Goal: Check status: Check status

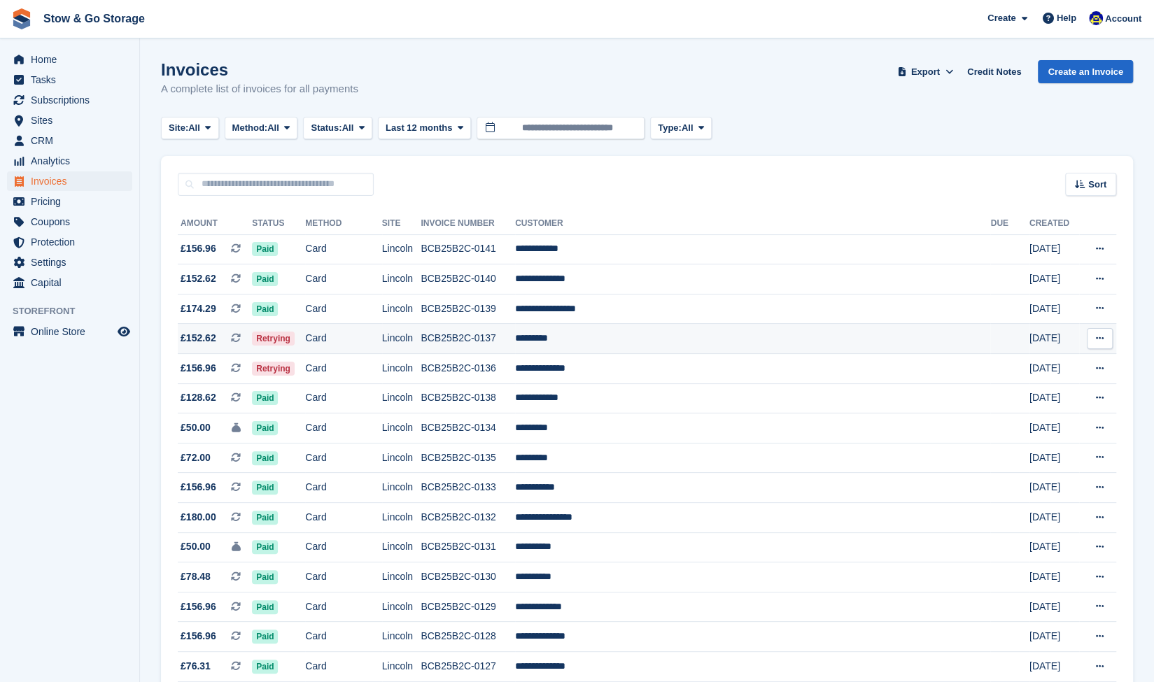
click at [337, 338] on td "Card" at bounding box center [343, 339] width 76 height 30
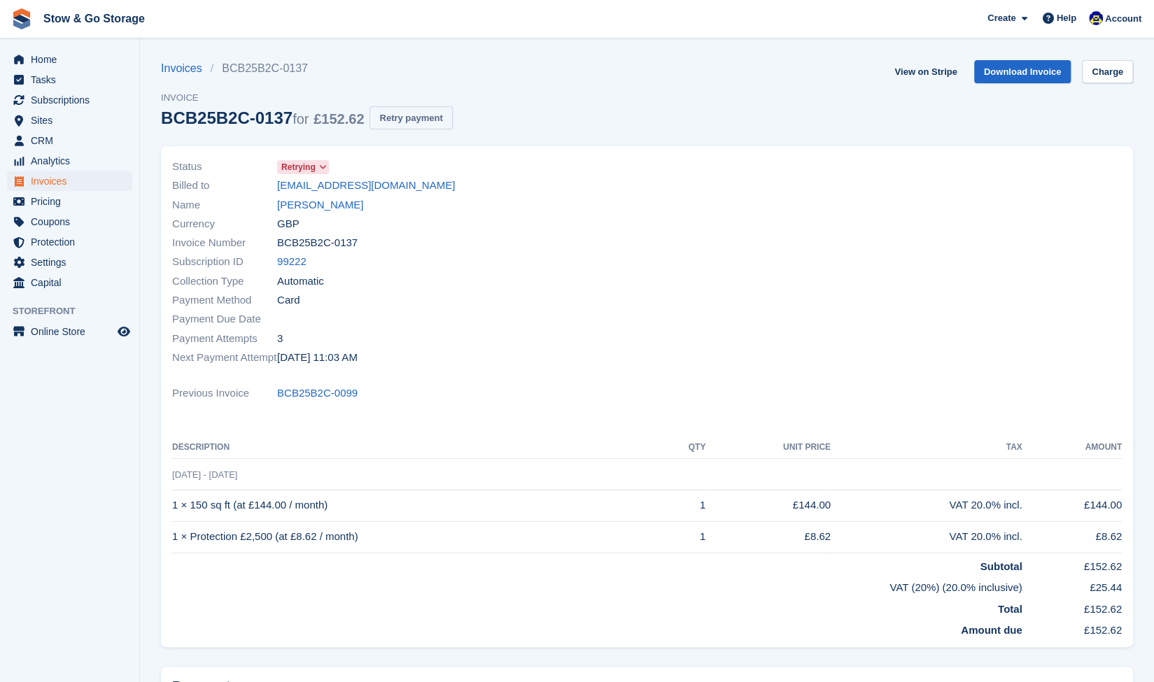
click at [414, 122] on button "Retry payment" at bounding box center [411, 117] width 83 height 23
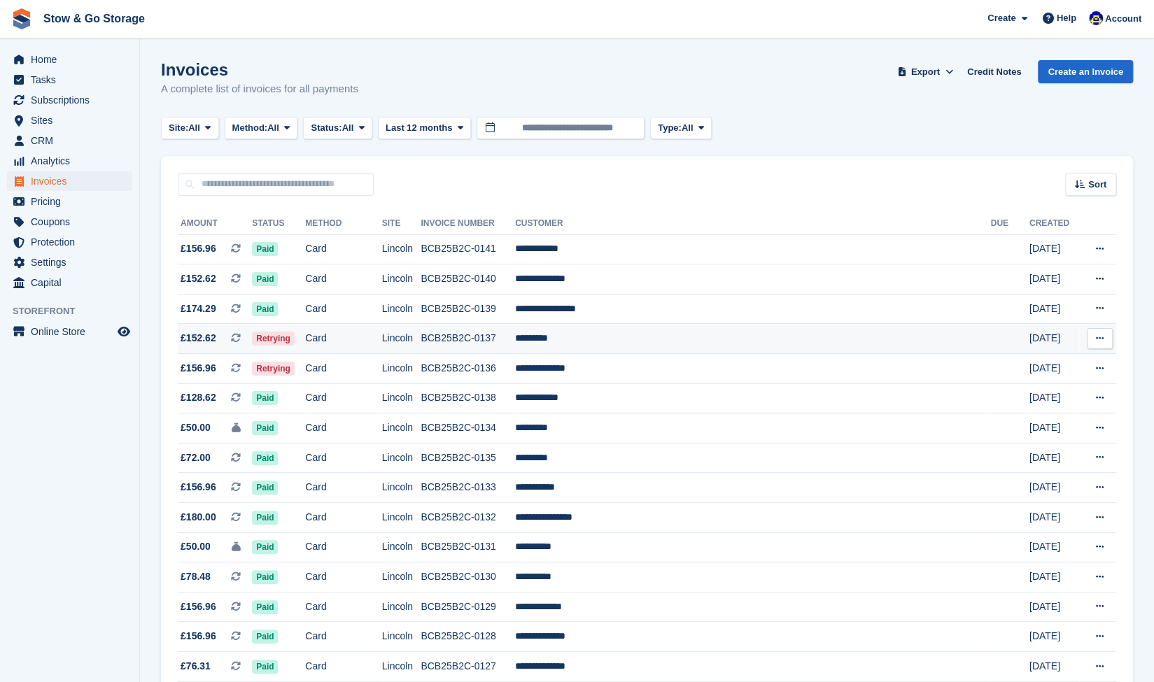
click at [1114, 341] on td "Download PDF View on Stripe View Customer View Subscription" at bounding box center [1097, 339] width 37 height 30
click at [1099, 341] on icon at bounding box center [1100, 338] width 8 height 9
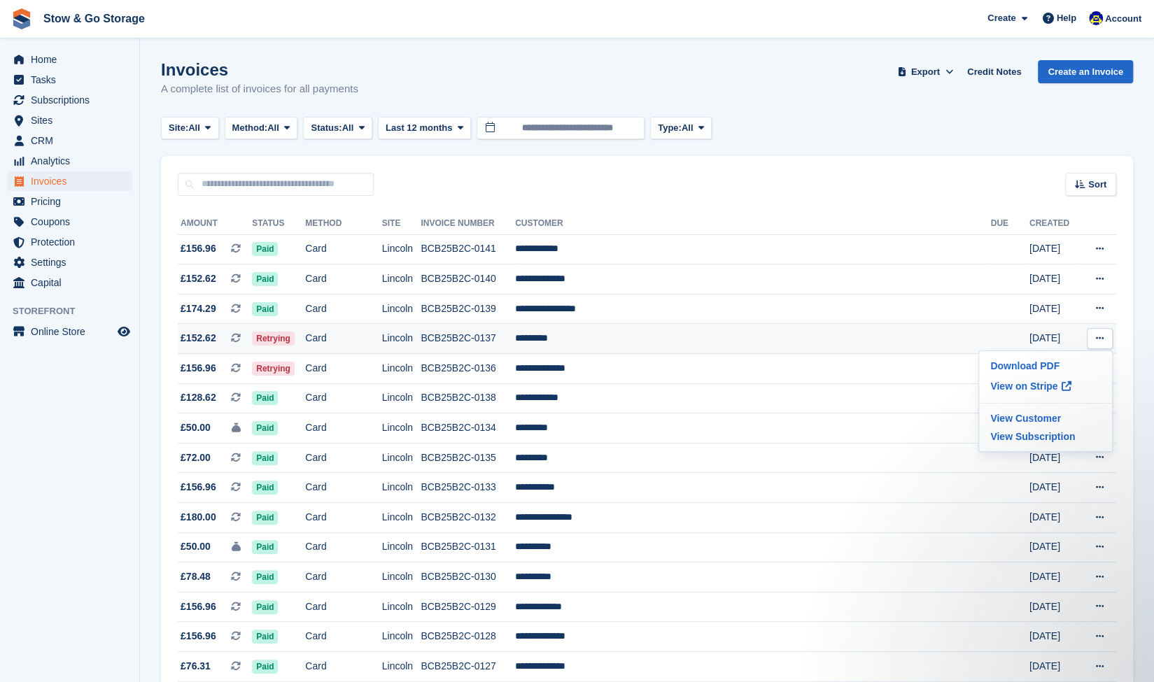
click at [208, 342] on span "£152.62" at bounding box center [199, 338] width 36 height 15
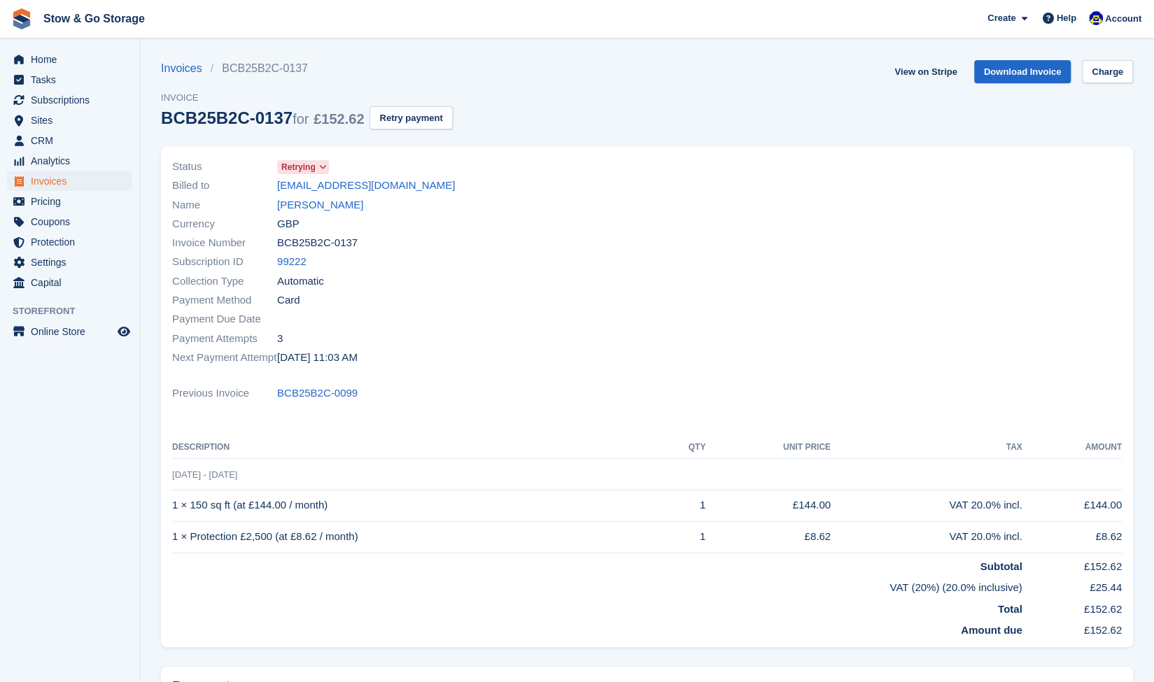
scroll to position [5, 0]
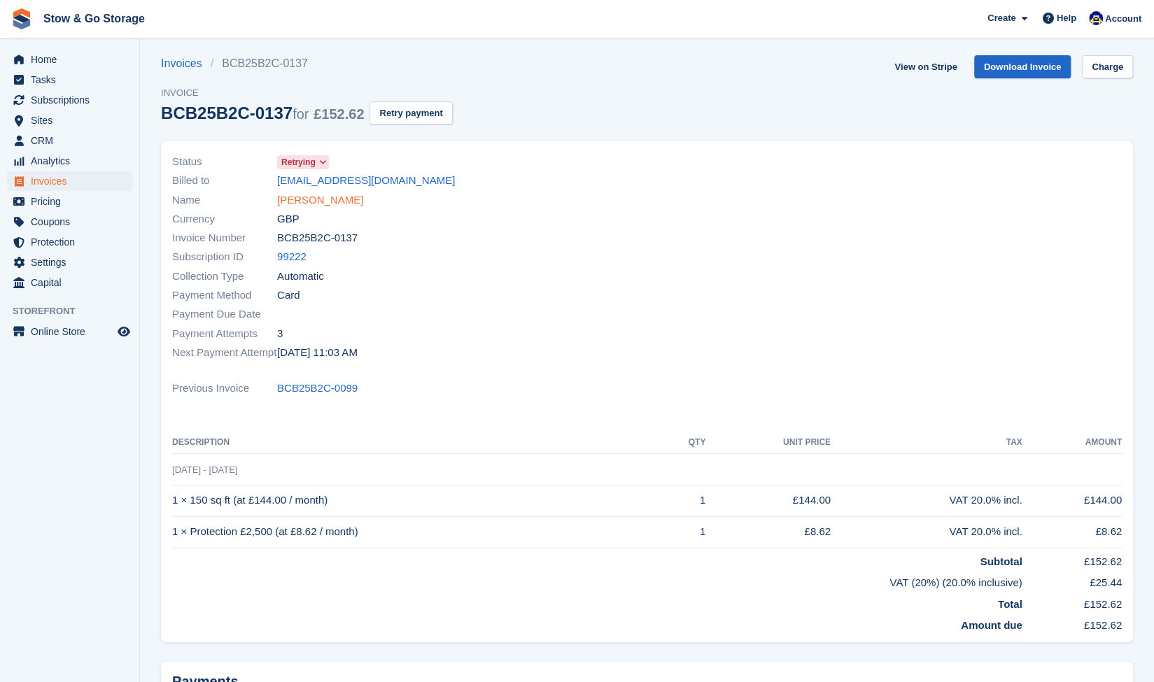
click at [290, 199] on link "[PERSON_NAME]" at bounding box center [320, 200] width 86 height 16
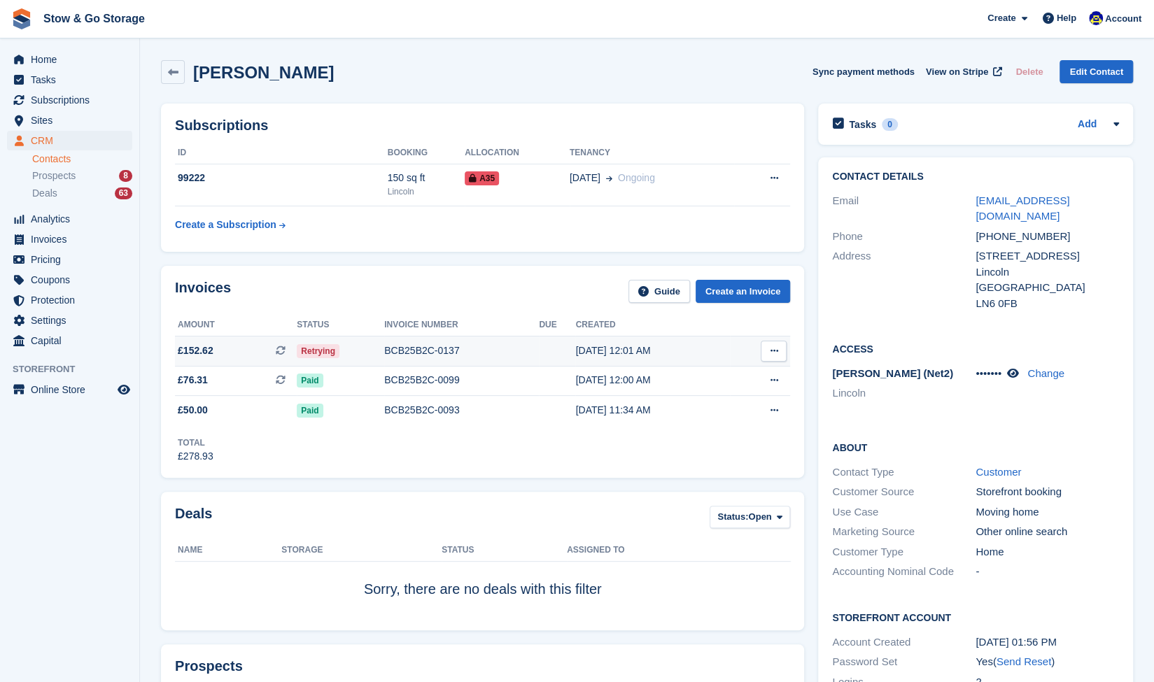
click at [773, 353] on icon at bounding box center [774, 350] width 8 height 9
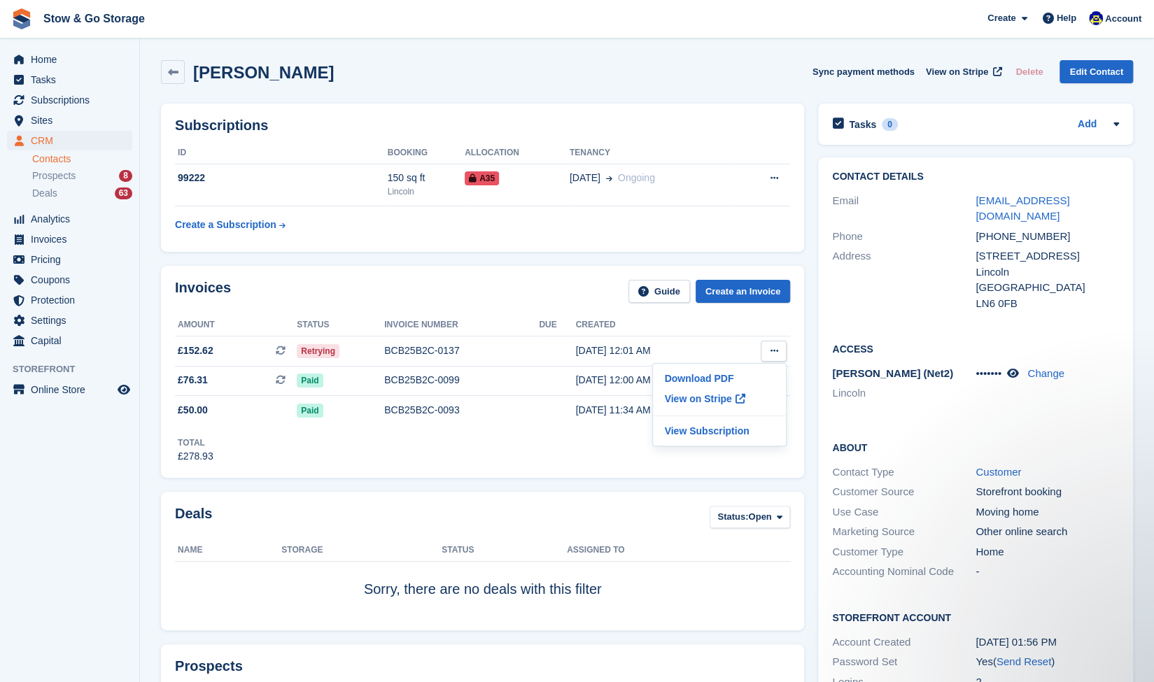
click at [567, 503] on div "Deals Status: Open All Won Lost Open Name Storage Status Assigned to Sorry, the…" at bounding box center [482, 561] width 643 height 139
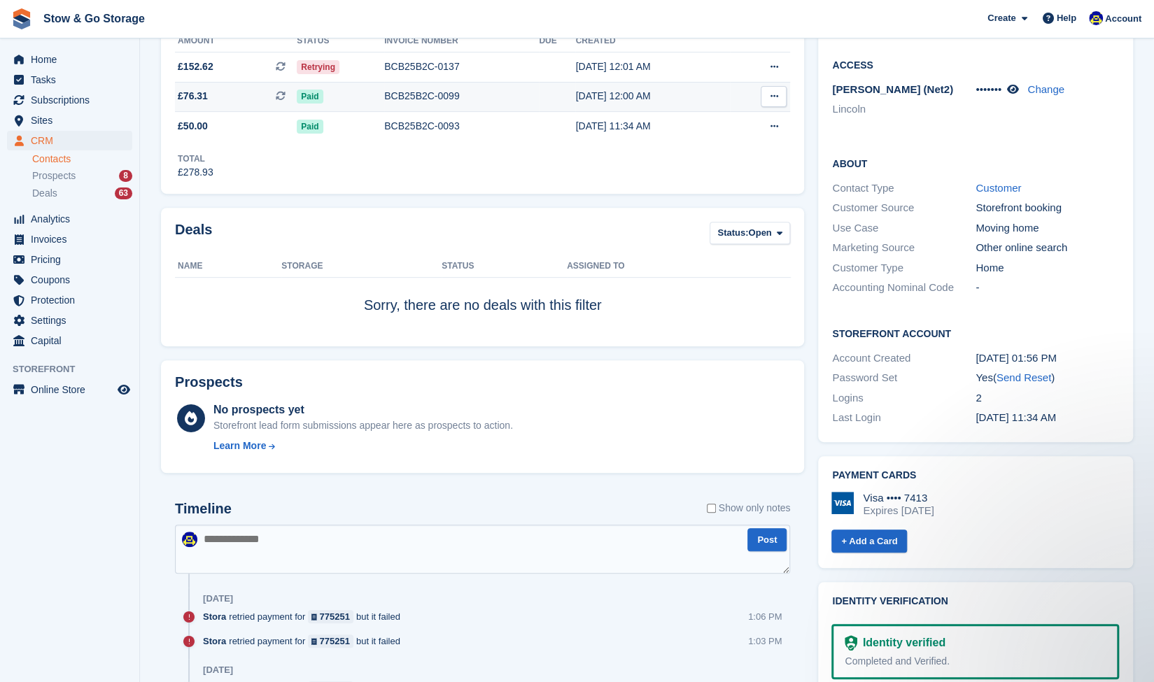
scroll to position [282, 0]
